Goal: Book appointment/travel/reservation

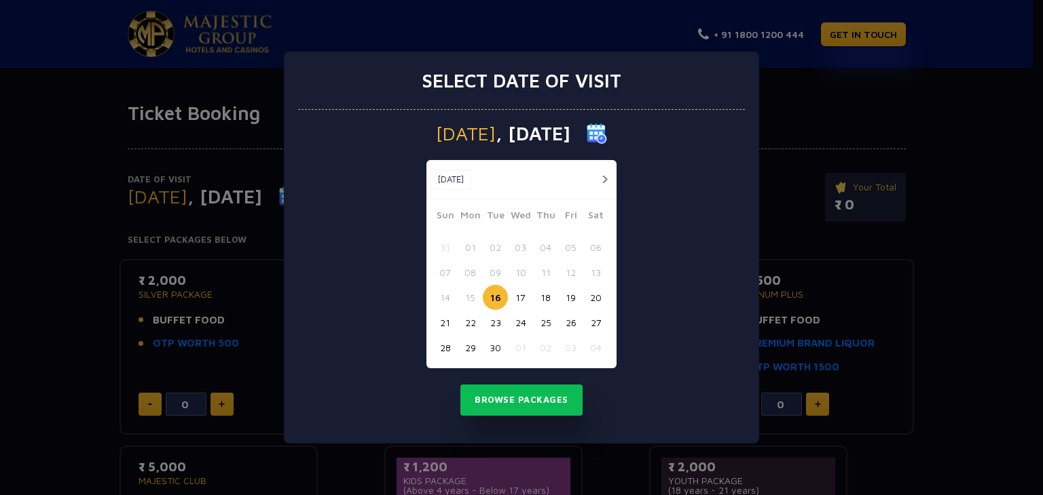
click at [603, 178] on button "button" at bounding box center [604, 179] width 17 height 17
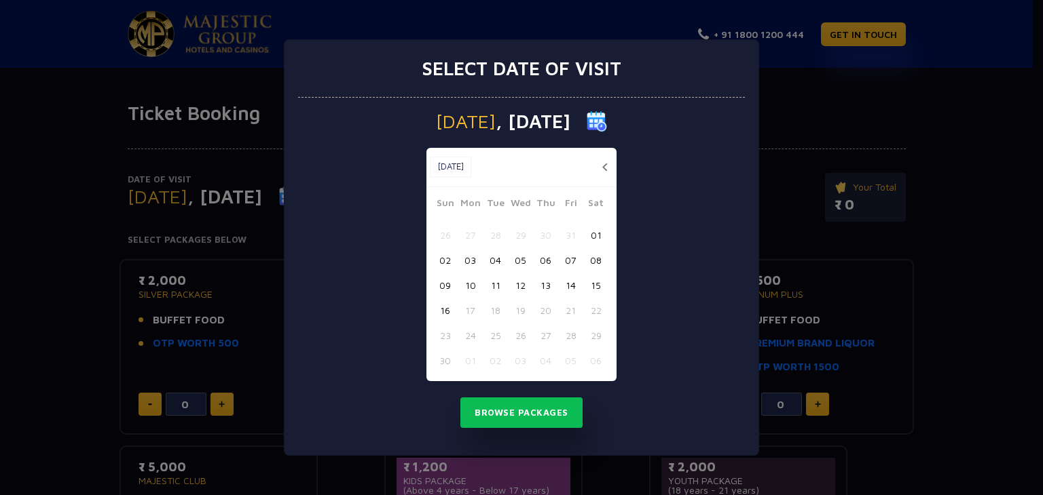
click at [444, 287] on button "09" at bounding box center [444, 285] width 25 height 25
click at [522, 407] on button "Browse Packages" at bounding box center [521, 413] width 122 height 31
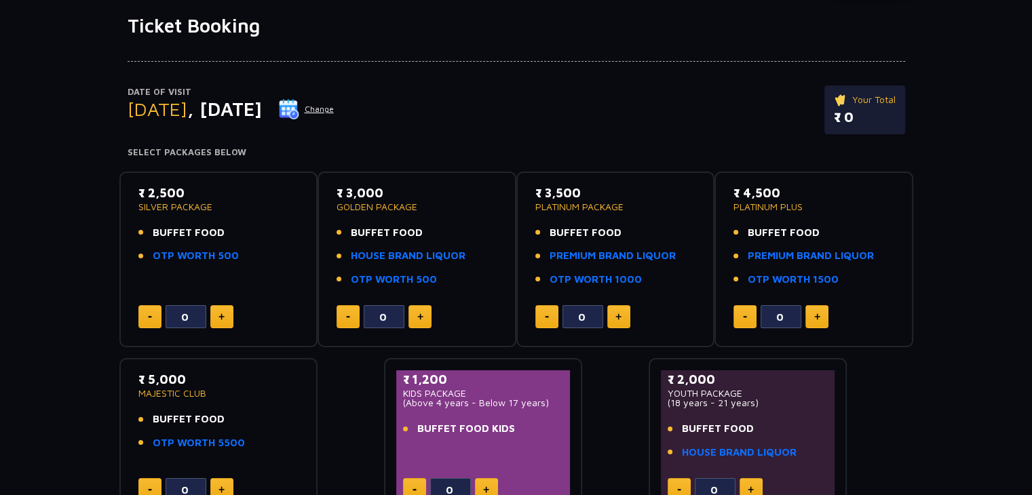
scroll to position [88, 0]
click at [209, 259] on link "OTP WORTH 500" at bounding box center [196, 256] width 86 height 16
click at [402, 252] on link "HOUSE BRAND LIQUOR" at bounding box center [408, 256] width 115 height 16
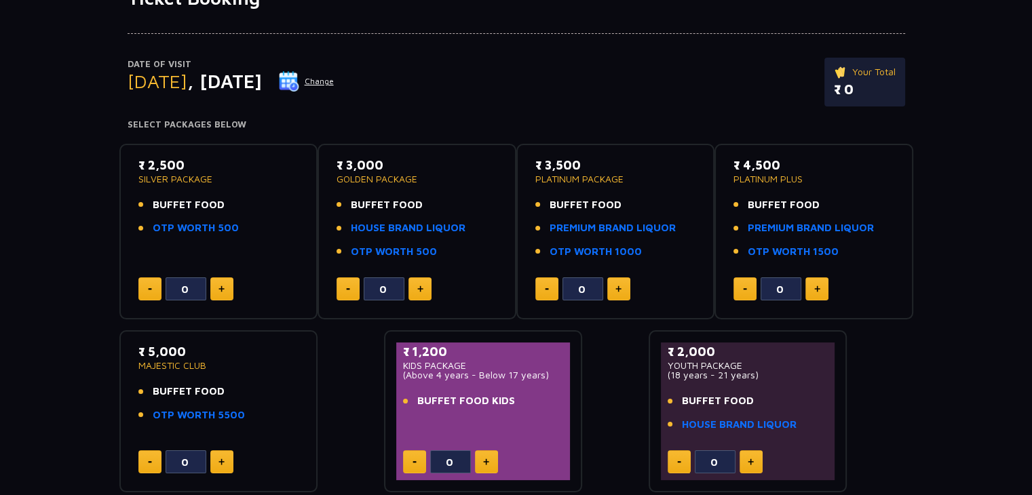
scroll to position [103, 0]
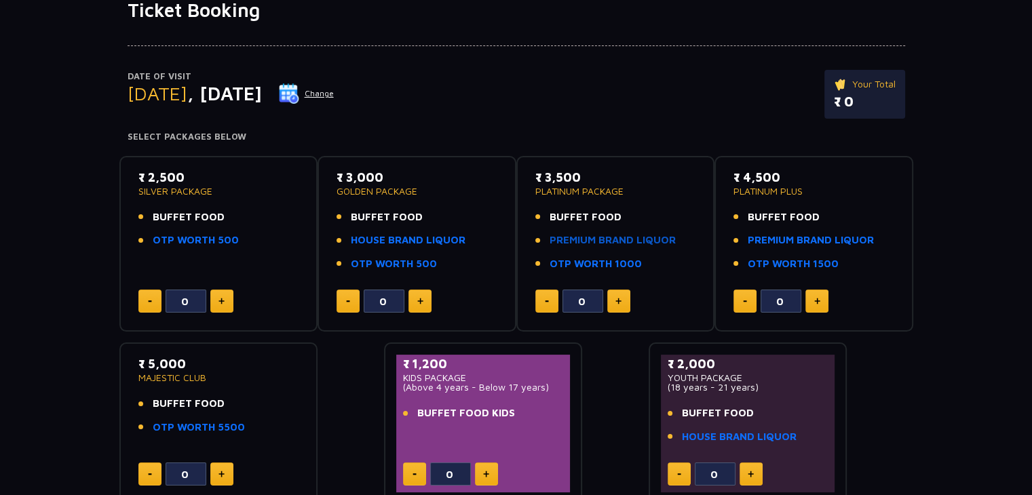
click at [600, 242] on link "PREMIUM BRAND LIQUOR" at bounding box center [613, 241] width 126 height 16
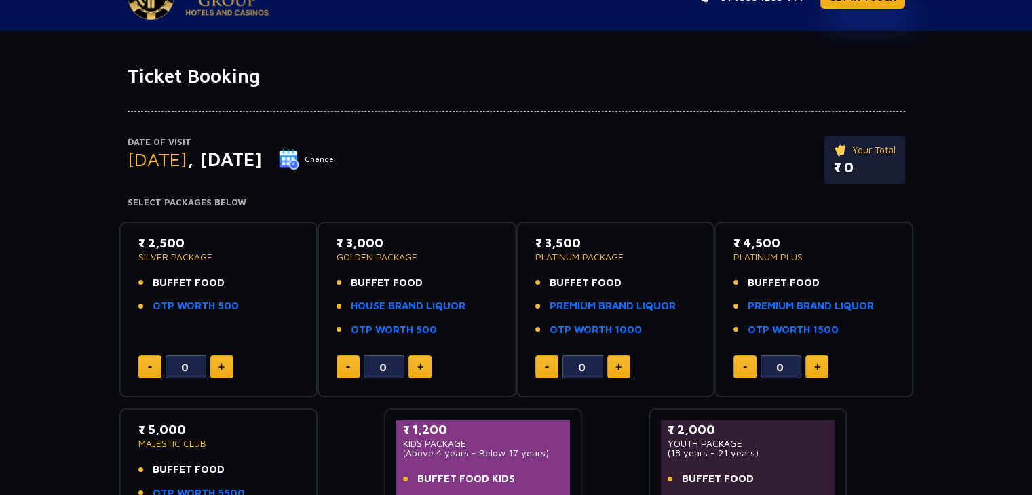
scroll to position [0, 0]
